Goal: Navigation & Orientation: Find specific page/section

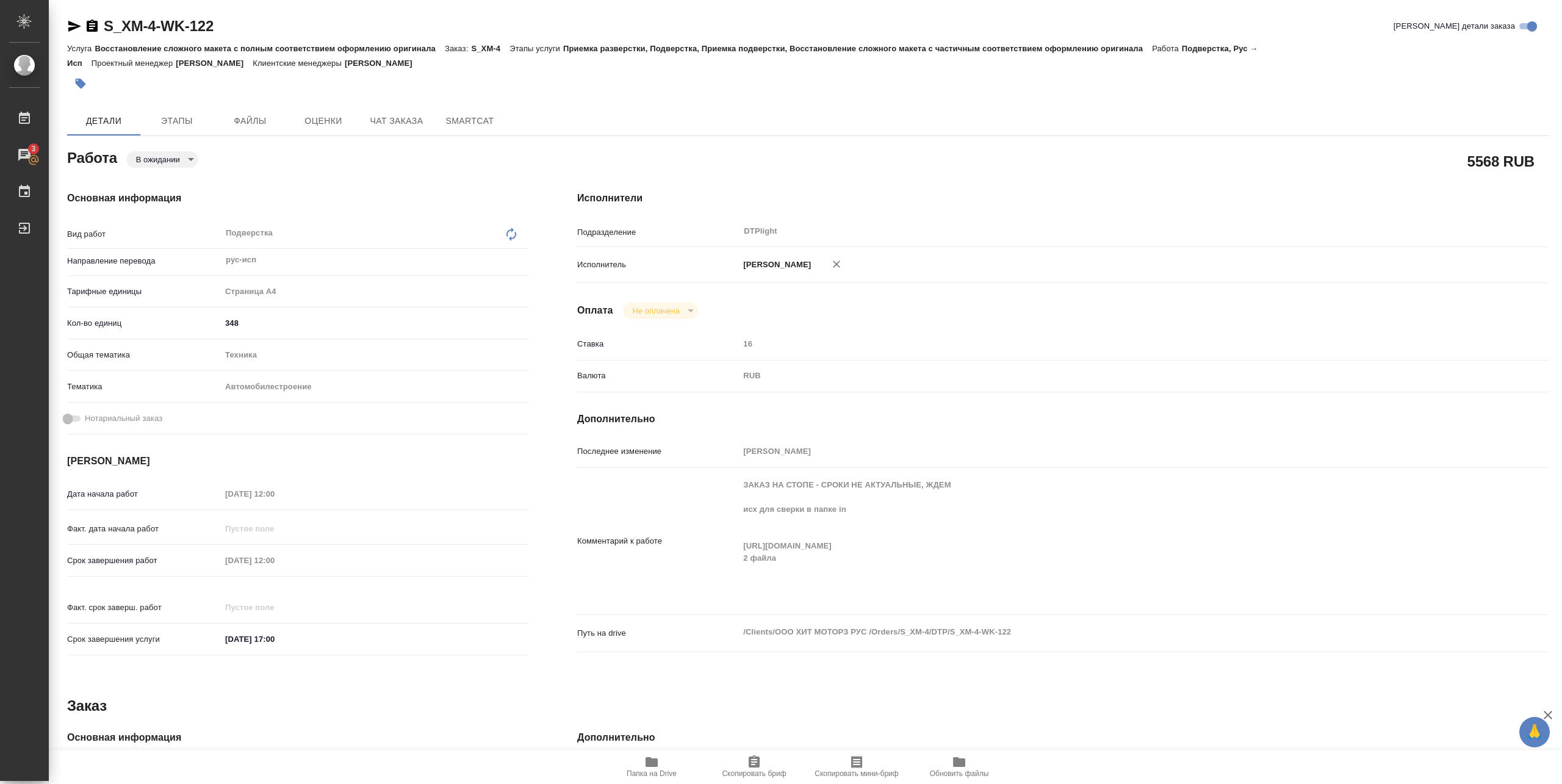
scroll to position [81, 0]
type textarea "x"
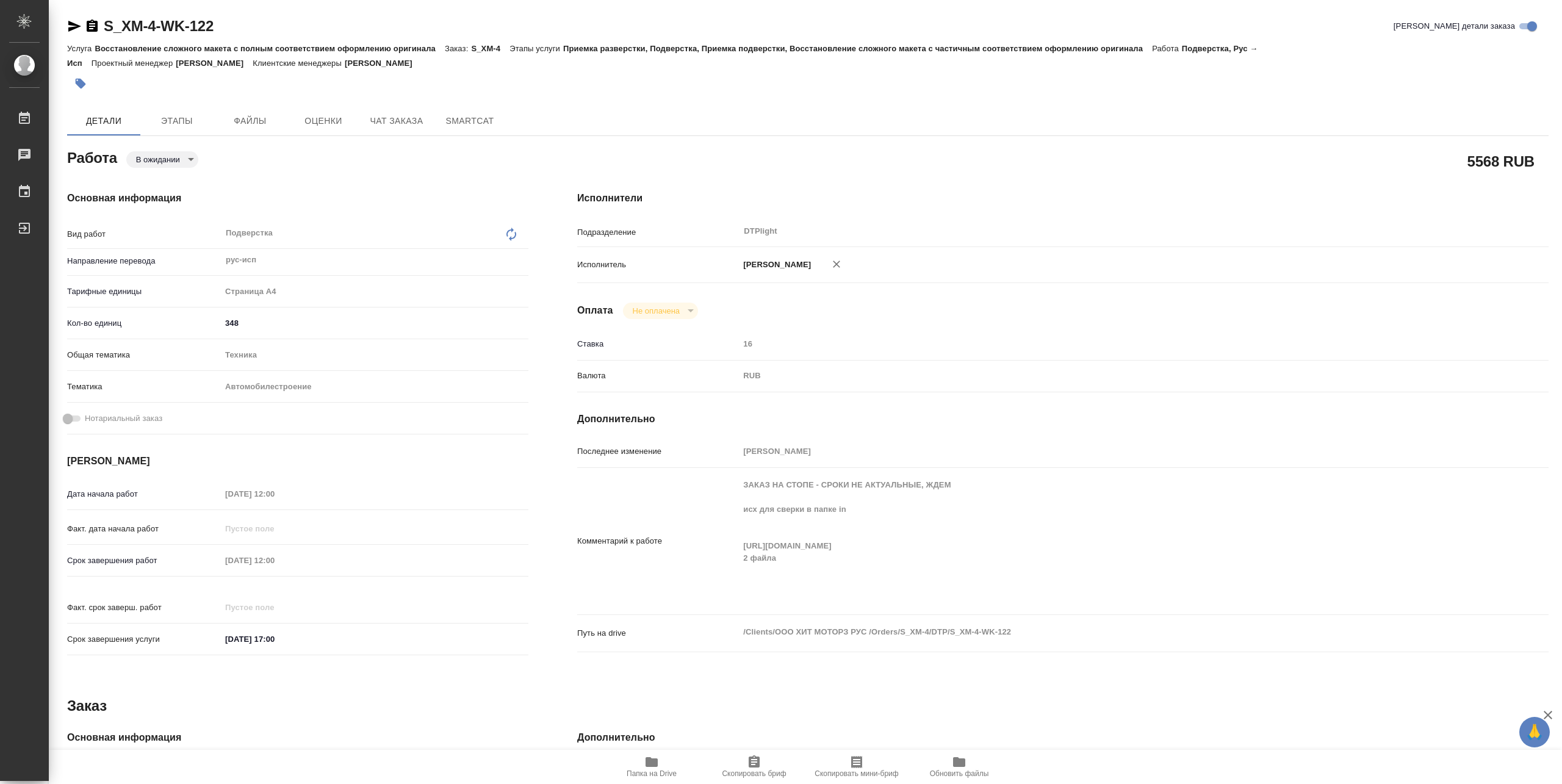
type textarea "x"
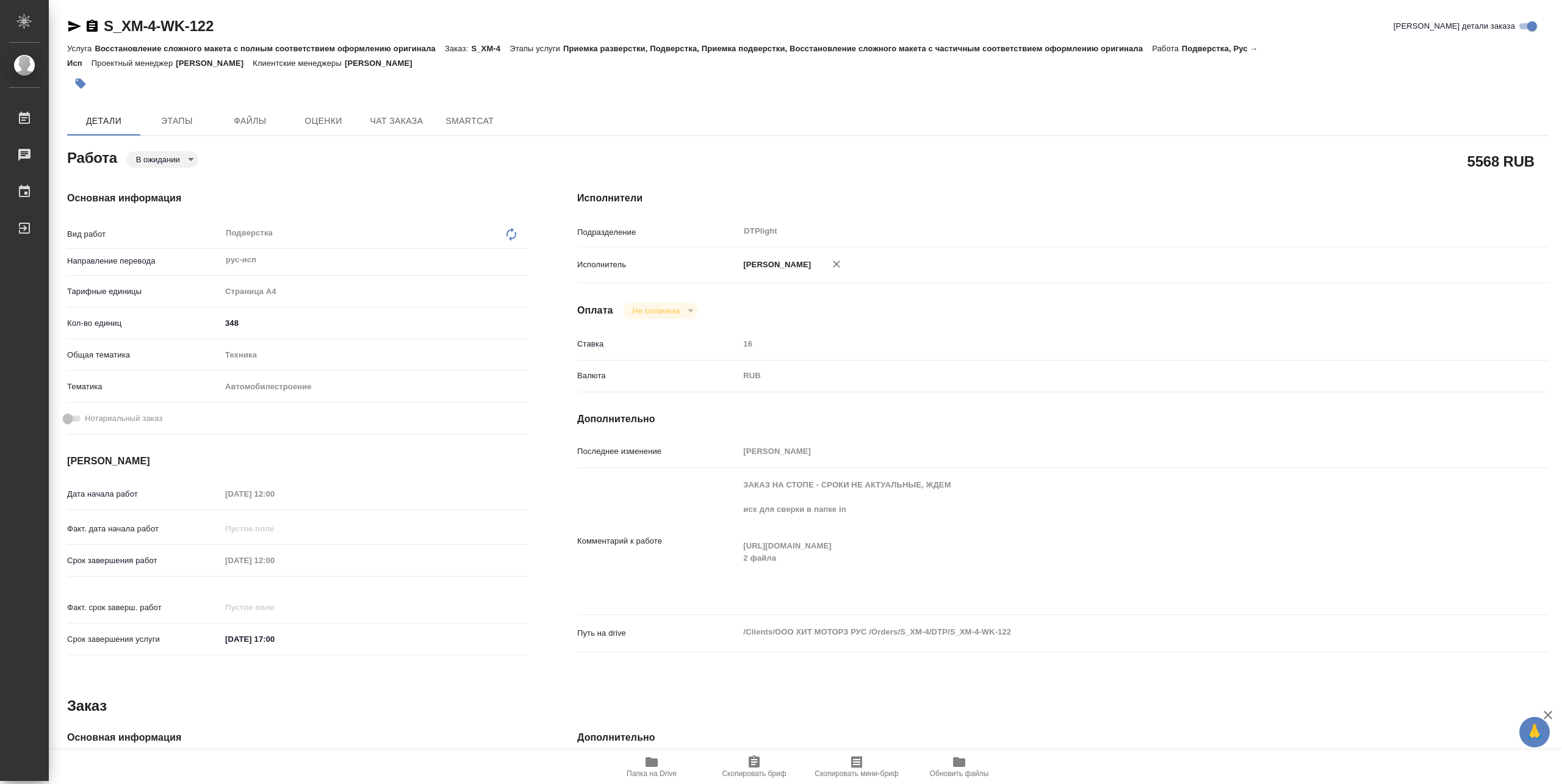
type textarea "x"
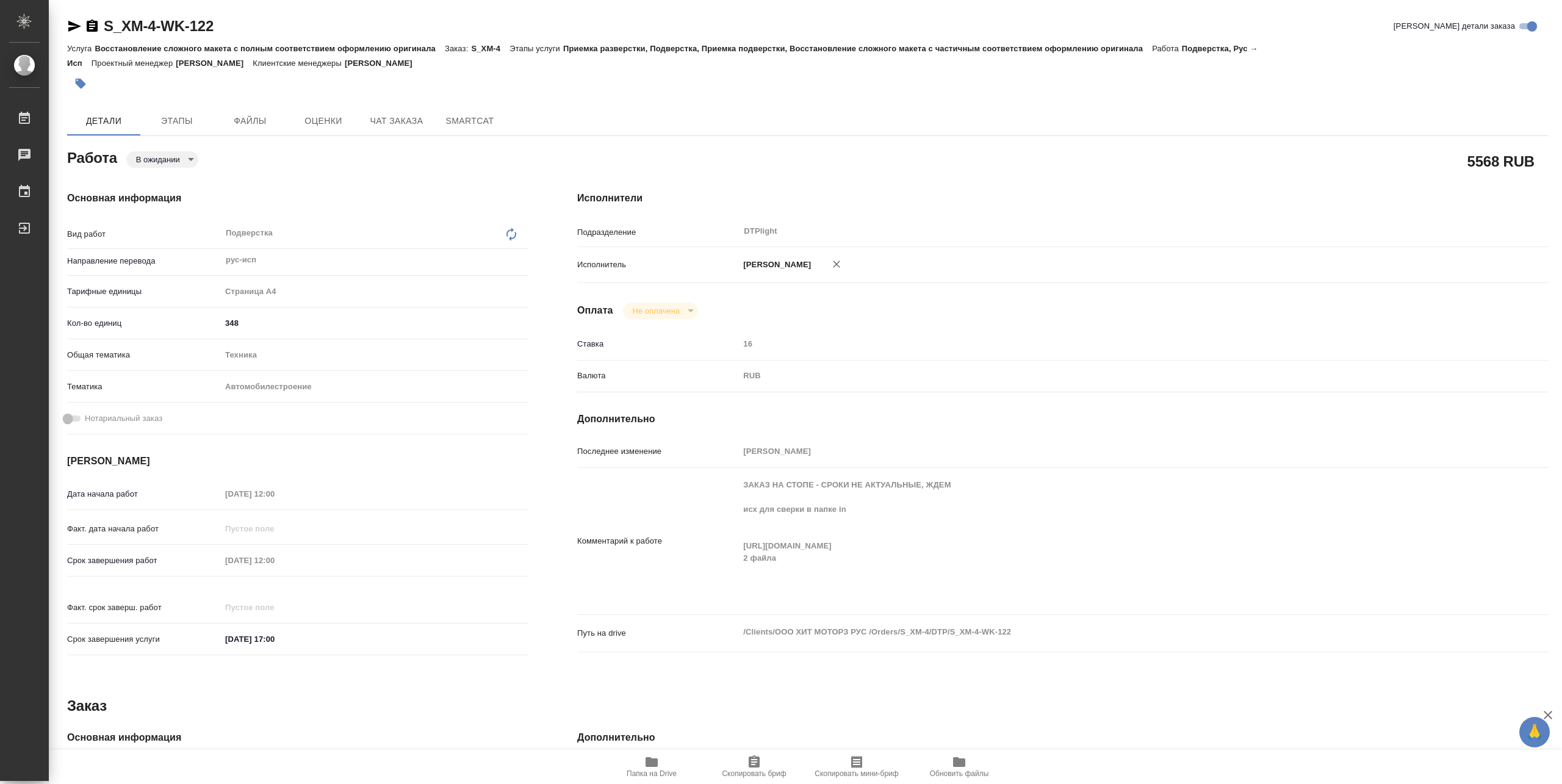
type textarea "x"
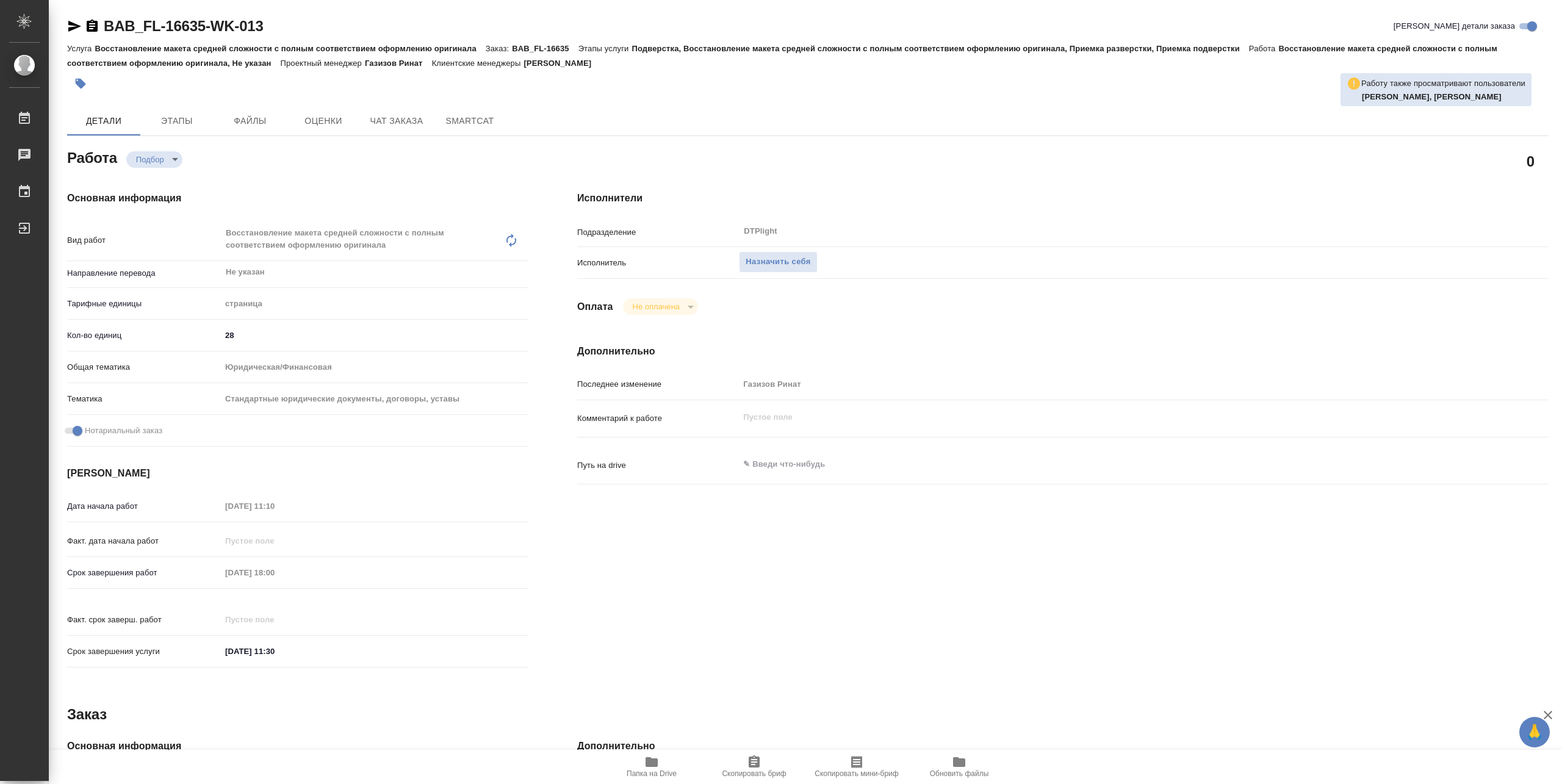
click at [655, 752] on button "Папка на Drive" at bounding box center [652, 767] width 103 height 34
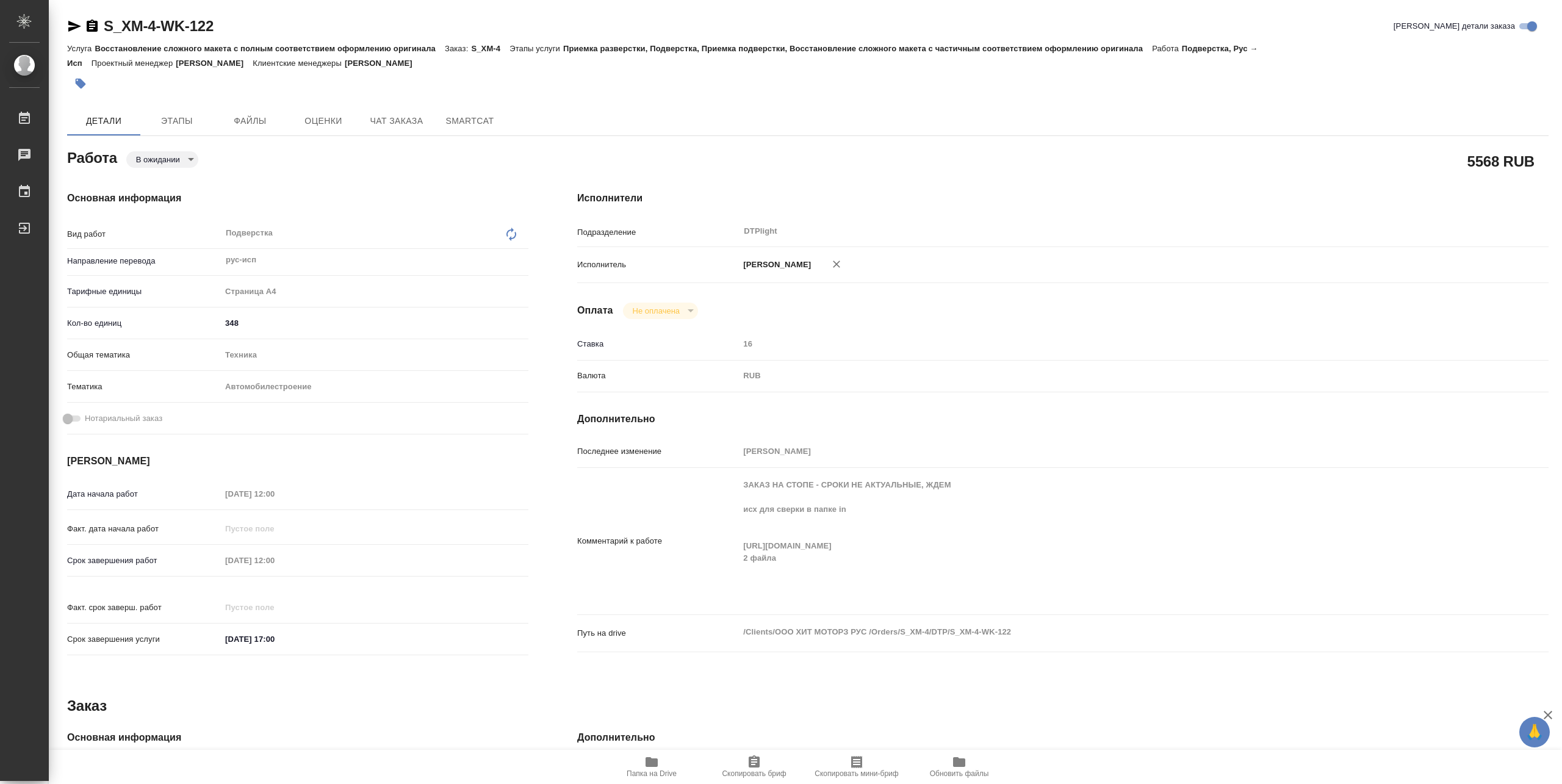
type textarea "x"
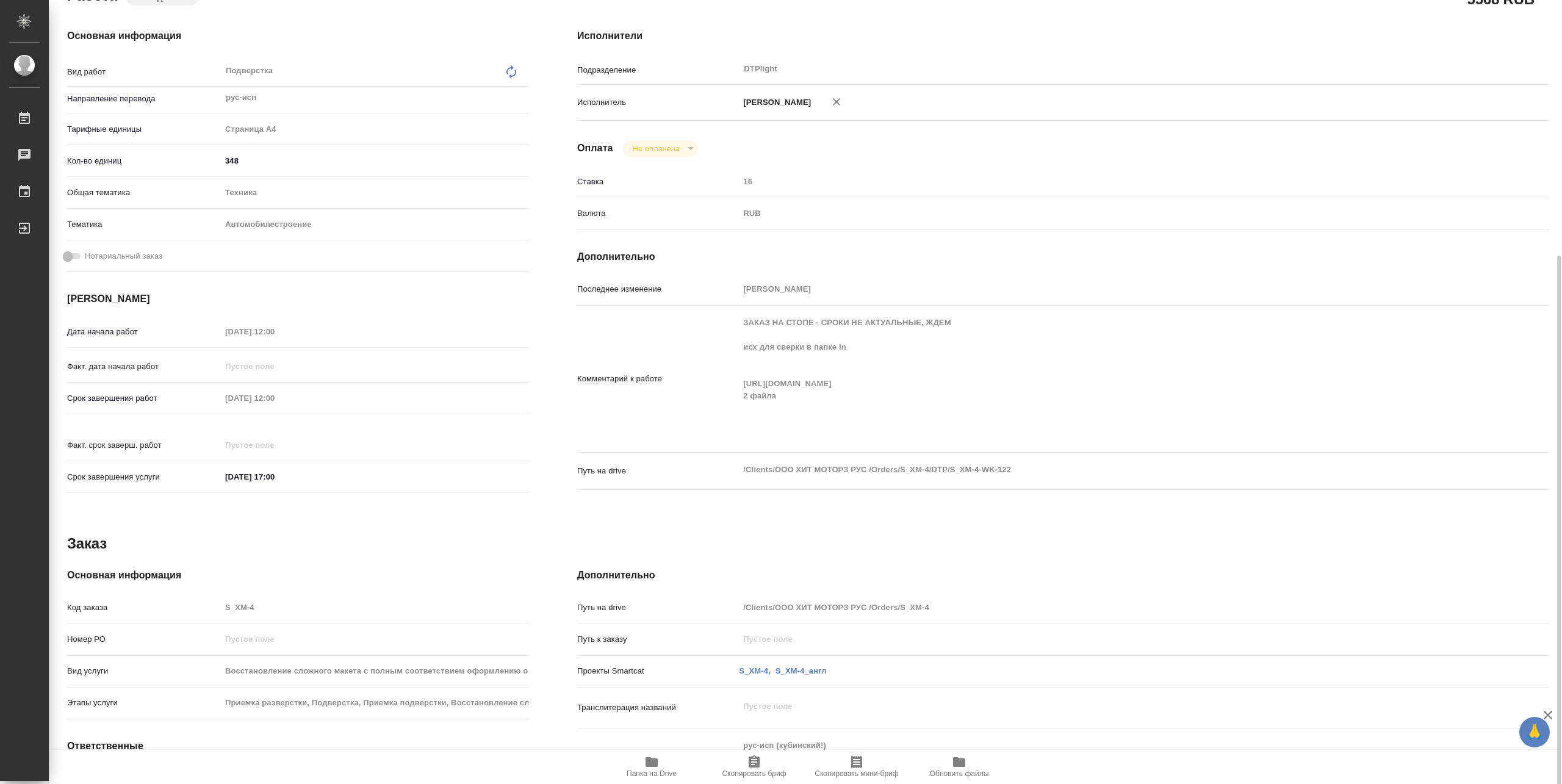
scroll to position [244, 0]
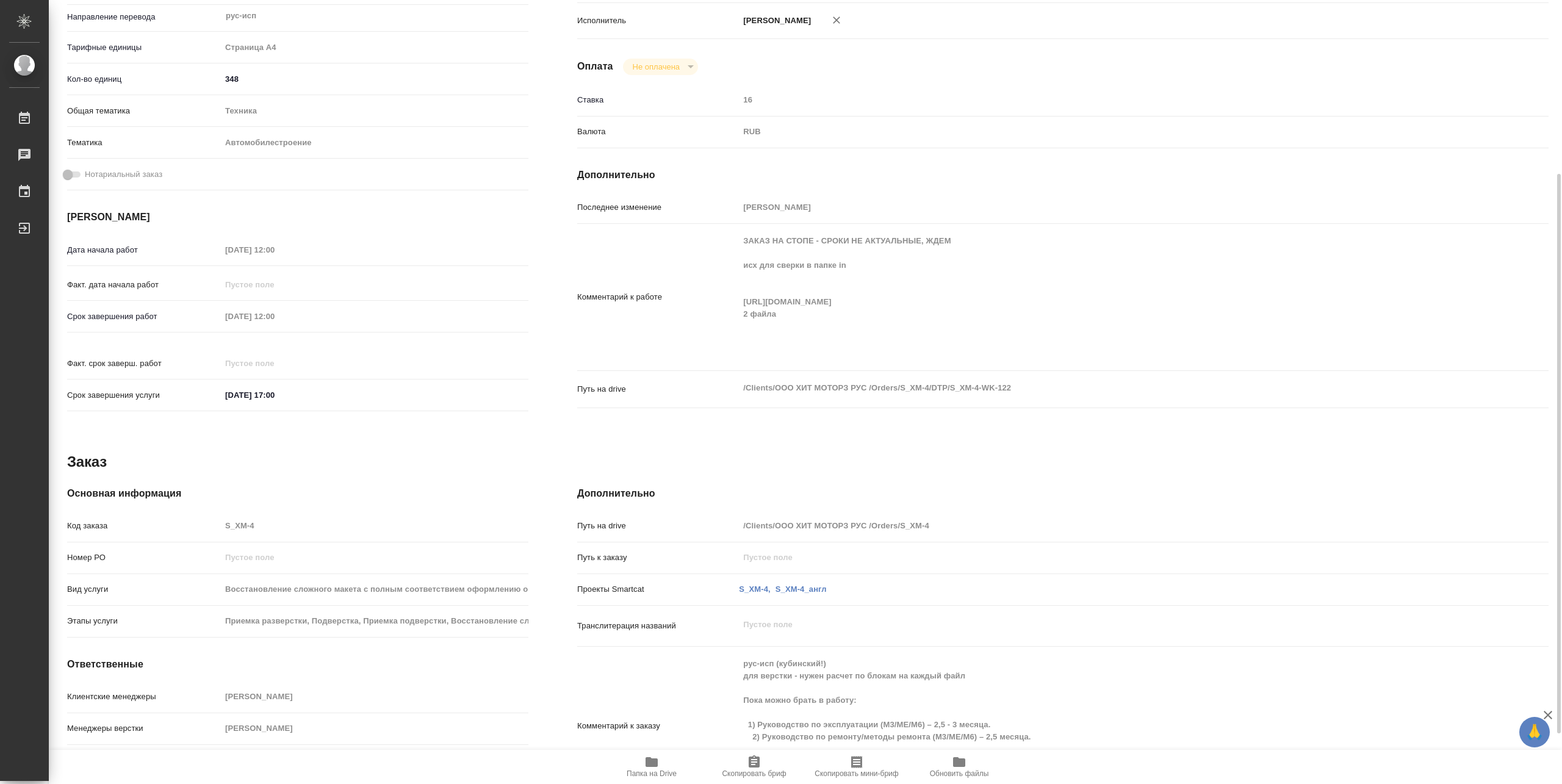
type textarea "x"
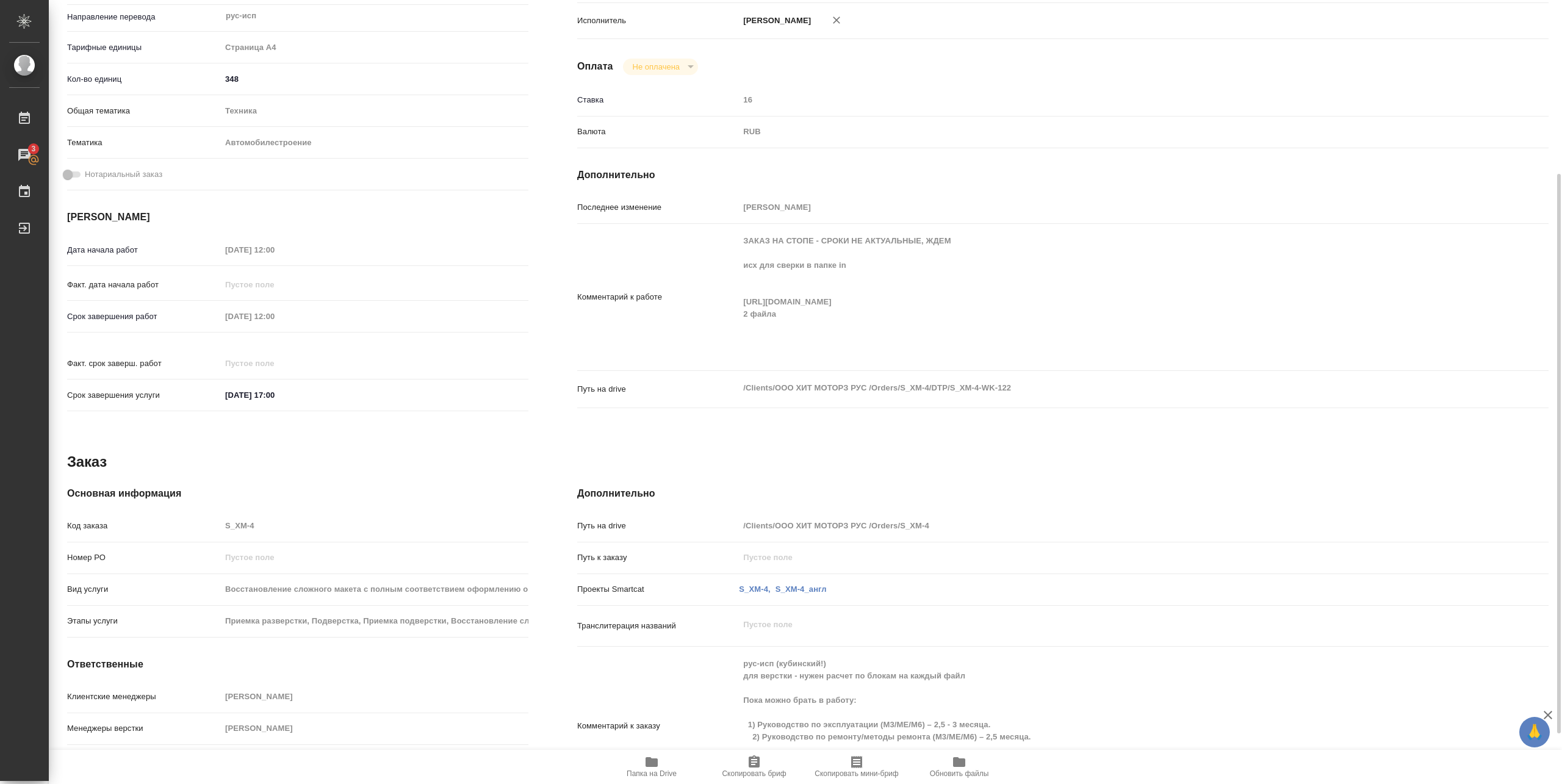
scroll to position [162, 0]
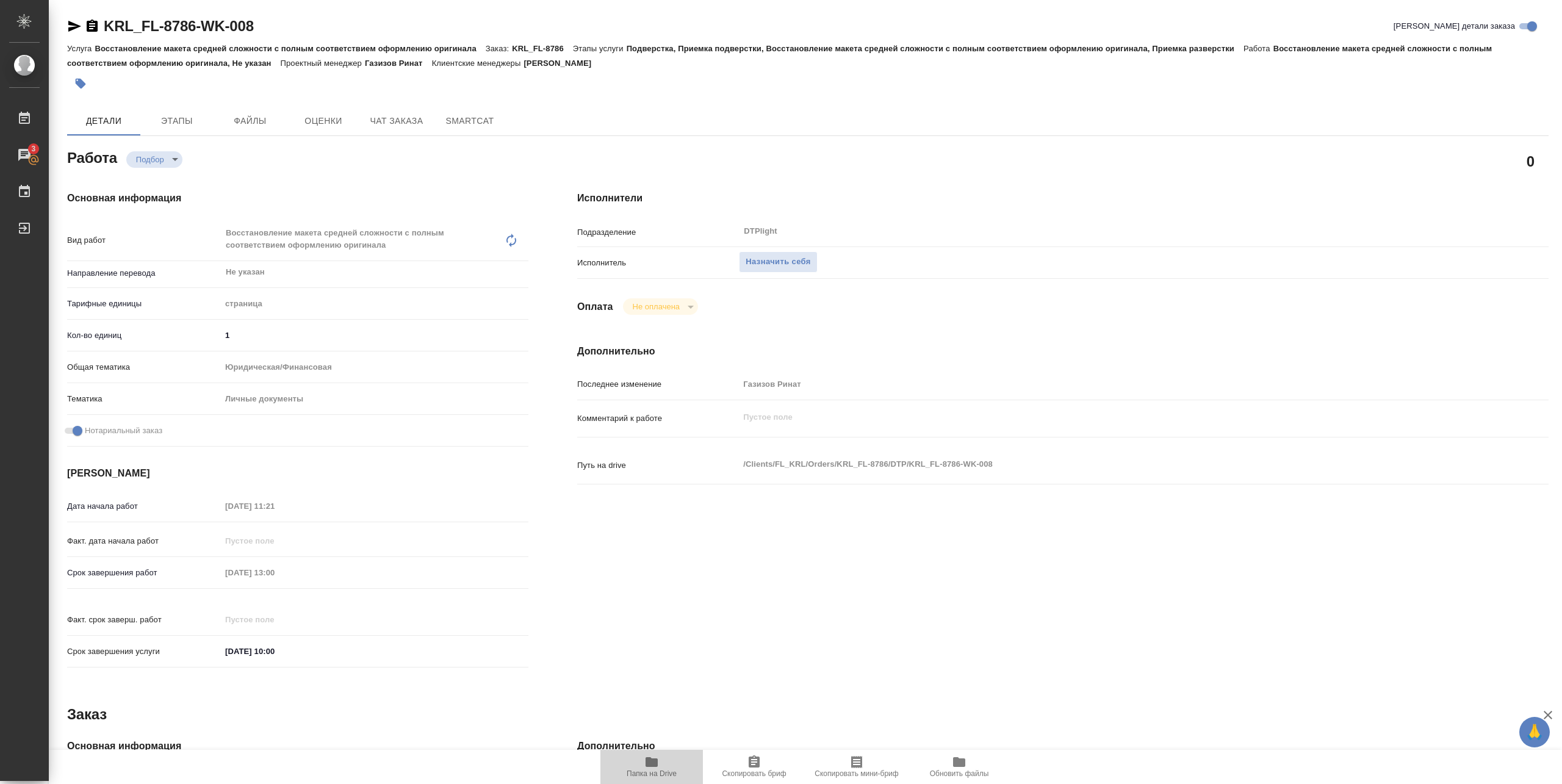
click at [654, 769] on span "Папка на Drive" at bounding box center [651, 773] width 50 height 9
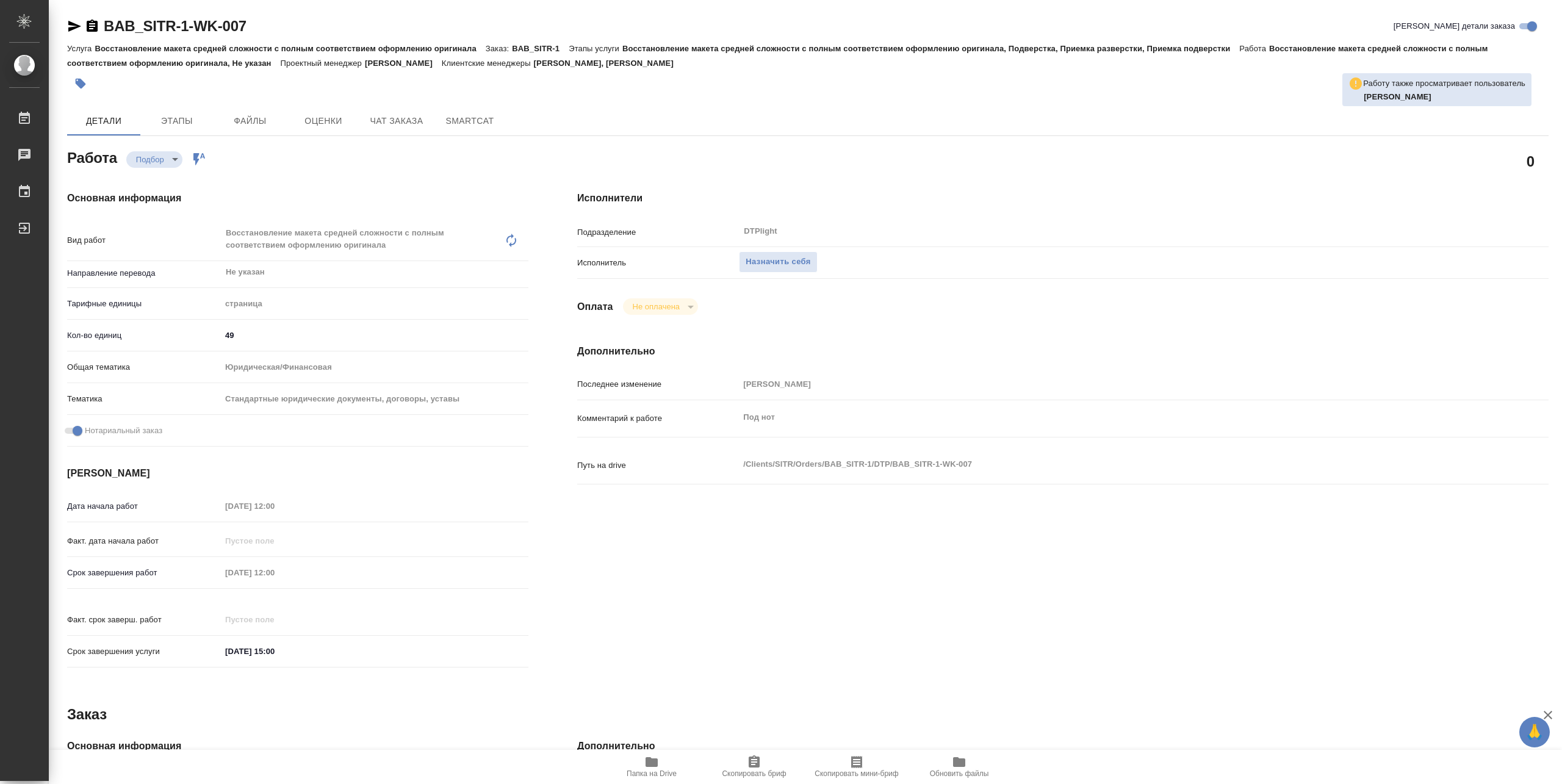
click at [648, 760] on icon "button" at bounding box center [651, 761] width 12 height 9
